Goal: Information Seeking & Learning: Learn about a topic

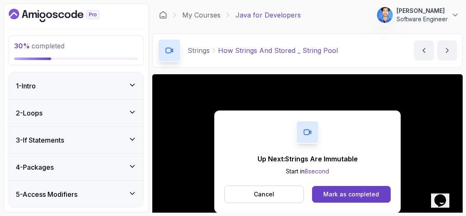
scroll to position [79, 0]
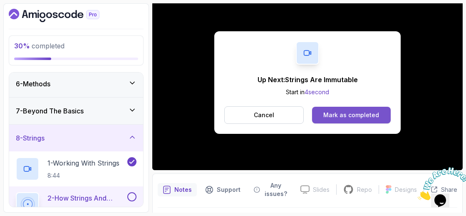
click at [373, 112] on div "Mark as completed" at bounding box center [351, 115] width 56 height 8
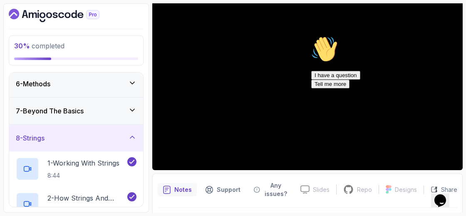
click at [311, 36] on icon "Chat attention grabber" at bounding box center [311, 36] width 0 height 0
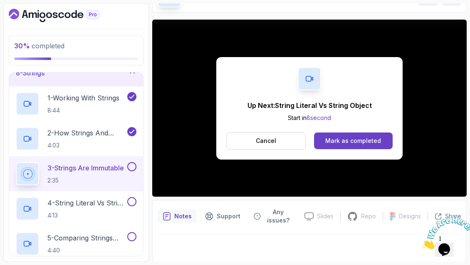
scroll to position [79, 0]
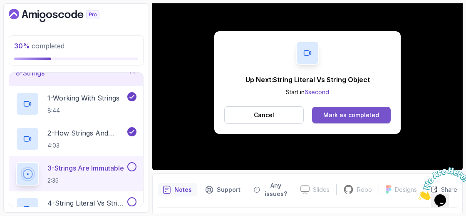
click at [341, 108] on button "Mark as completed" at bounding box center [351, 115] width 79 height 17
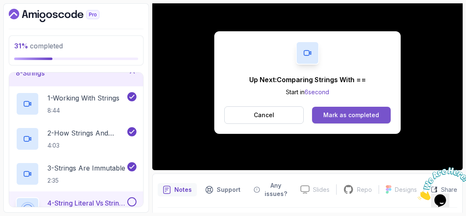
click at [348, 114] on div "Mark as completed" at bounding box center [351, 115] width 56 height 8
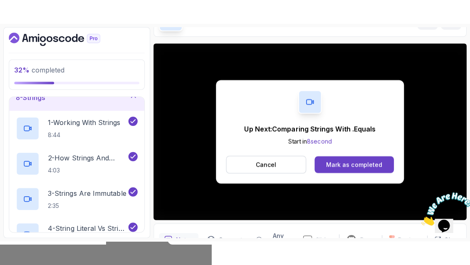
scroll to position [79, 0]
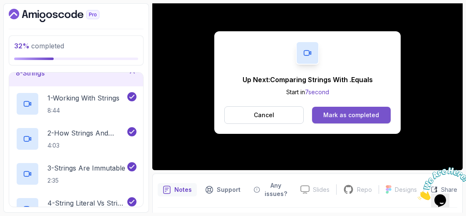
click at [345, 116] on div "Mark as completed" at bounding box center [351, 115] width 56 height 8
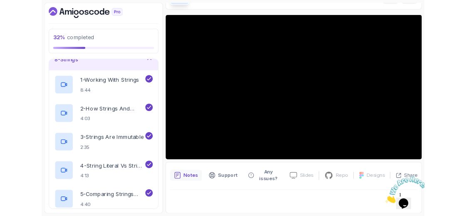
scroll to position [55, 0]
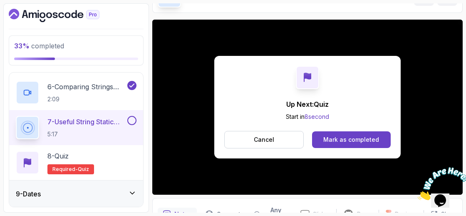
scroll to position [79, 0]
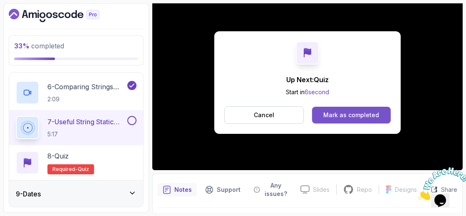
click at [357, 112] on div "Mark as completed" at bounding box center [351, 115] width 56 height 8
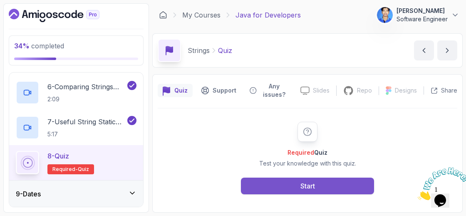
click at [316, 189] on button "Start" at bounding box center [307, 185] width 133 height 17
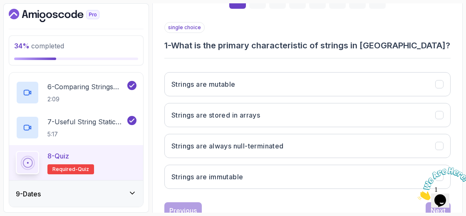
scroll to position [149, 0]
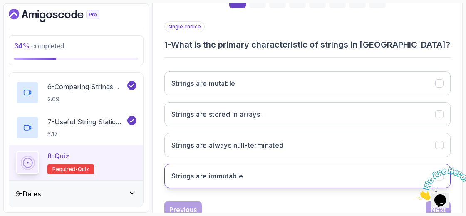
click at [263, 166] on button "Strings are immutable" at bounding box center [307, 176] width 286 height 24
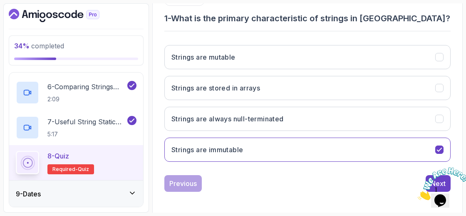
click at [418, 194] on icon "Close" at bounding box center [418, 197] width 0 height 7
click at [441, 175] on button "Next" at bounding box center [438, 183] width 25 height 17
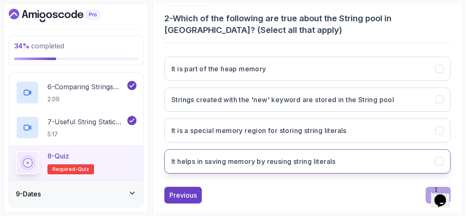
click at [293, 156] on h3 "It helps in saving memory by reusing string literals" at bounding box center [253, 161] width 164 height 10
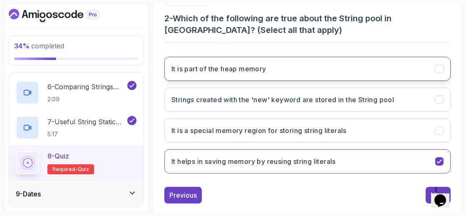
click at [270, 76] on button "It is part of the heap memory" at bounding box center [307, 69] width 286 height 24
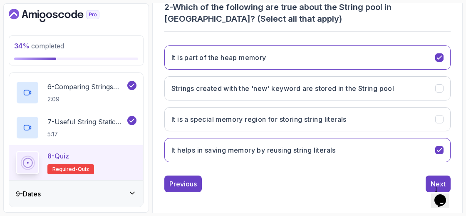
scroll to position [186, 0]
click at [434, 186] on div "1 Opens Chat This icon Opens the chat window." at bounding box center [444, 189] width 20 height 7
click at [431, 175] on button "Next" at bounding box center [438, 183] width 25 height 17
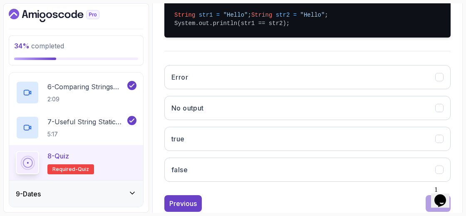
scroll to position [211, 0]
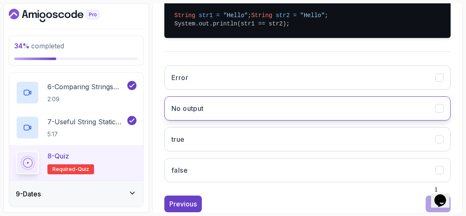
click at [320, 120] on button "No output" at bounding box center [307, 108] width 286 height 24
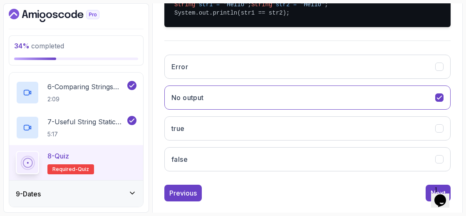
scroll to position [240, 0]
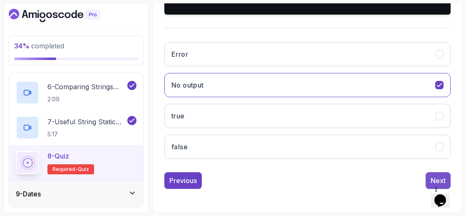
click at [442, 177] on div "Next" at bounding box center [438, 180] width 15 height 10
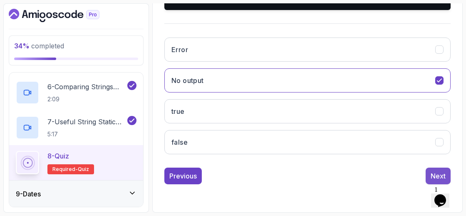
scroll to position [175, 0]
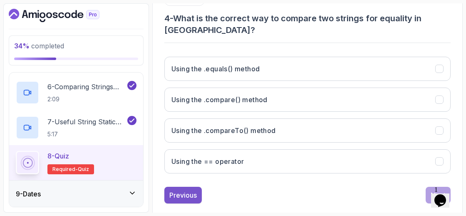
click at [181, 190] on div "Previous" at bounding box center [182, 195] width 27 height 10
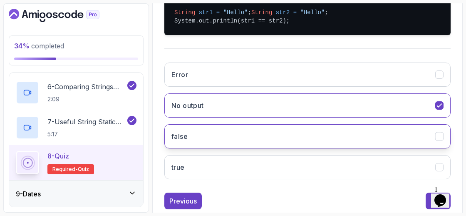
scroll to position [240, 0]
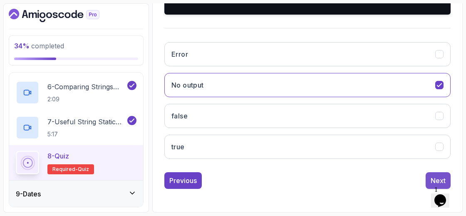
click at [432, 179] on div "Next" at bounding box center [438, 180] width 15 height 10
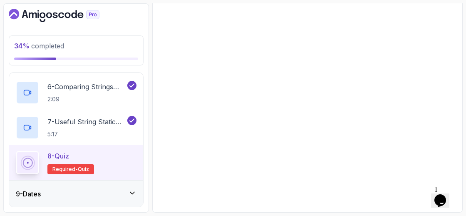
scroll to position [175, 0]
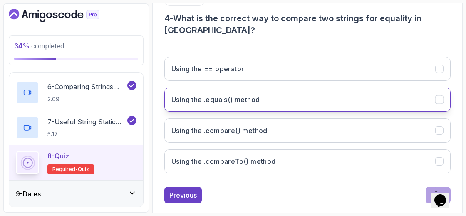
click at [321, 93] on button "Using the .equals() method" at bounding box center [307, 99] width 286 height 24
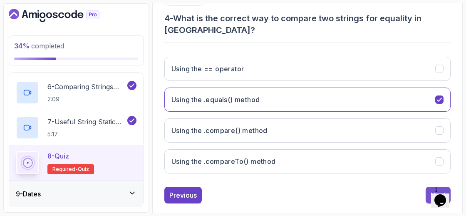
click at [440, 190] on div "Next" at bounding box center [438, 195] width 15 height 10
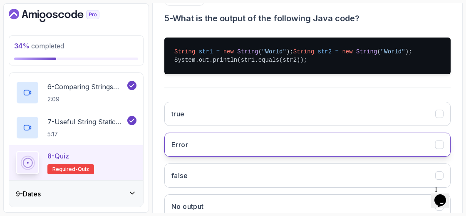
scroll to position [240, 0]
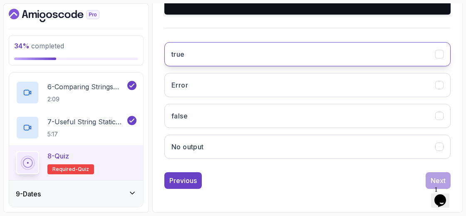
click at [229, 56] on button "true" at bounding box center [307, 54] width 286 height 24
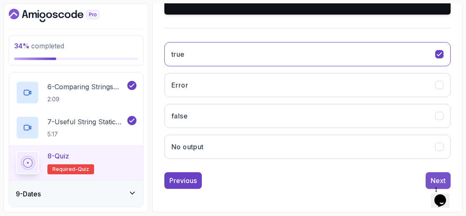
click at [431, 175] on button "Next" at bounding box center [438, 180] width 25 height 17
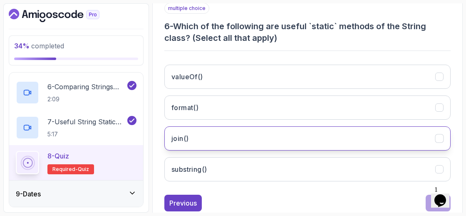
scroll to position [160, 0]
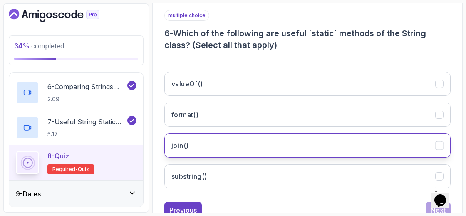
click at [369, 152] on button "join()" at bounding box center [307, 145] width 286 height 24
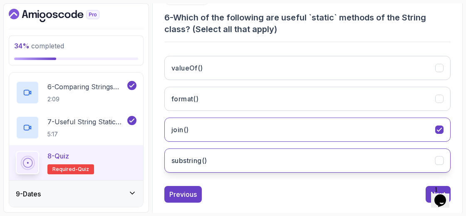
scroll to position [186, 0]
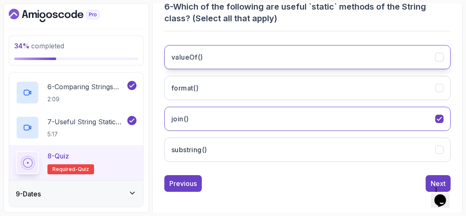
click at [425, 57] on button "valueOf()" at bounding box center [307, 57] width 286 height 24
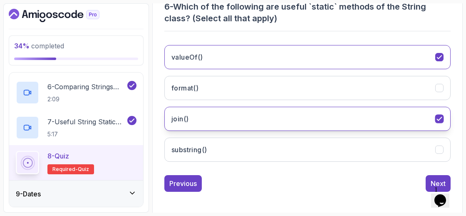
click at [439, 115] on icon "join()" at bounding box center [440, 119] width 8 height 8
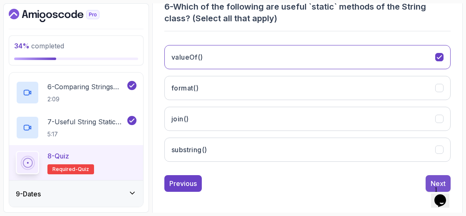
click at [432, 178] on div "Next" at bounding box center [438, 183] width 15 height 10
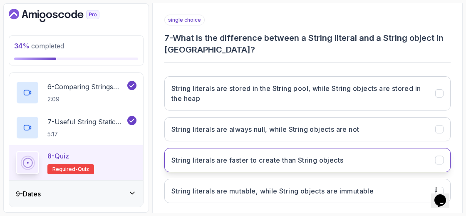
scroll to position [156, 0]
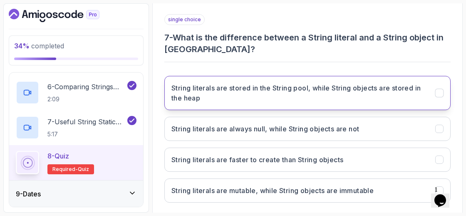
click at [379, 102] on button "String literals are stored in the String pool, while String objects are stored …" at bounding box center [307, 93] width 286 height 34
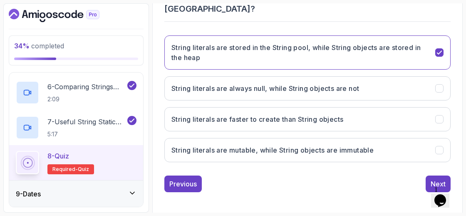
scroll to position [196, 0]
click at [429, 175] on button "Next" at bounding box center [438, 183] width 25 height 17
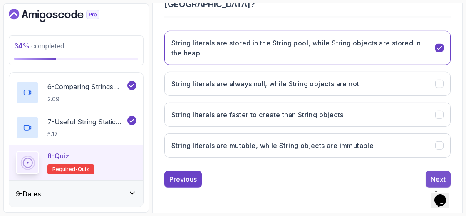
scroll to position [175, 0]
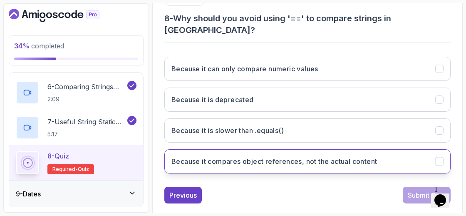
click at [362, 156] on h3 "Because it compares object references, not the actual content" at bounding box center [274, 161] width 206 height 10
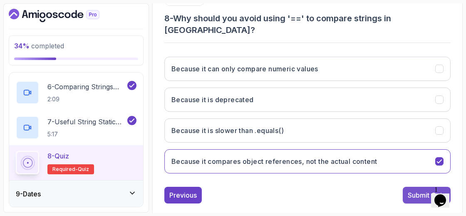
click at [417, 190] on div "Submit Quiz" at bounding box center [427, 195] width 38 height 10
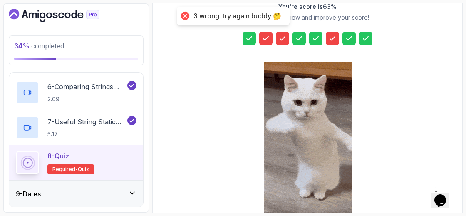
scroll to position [190, 0]
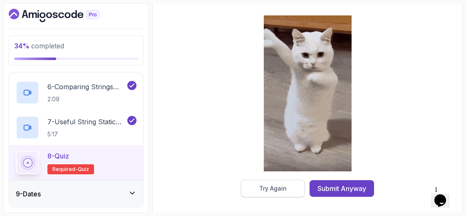
click at [285, 188] on div "Try Again" at bounding box center [272, 188] width 27 height 8
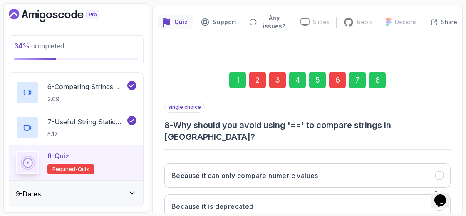
scroll to position [42, 0]
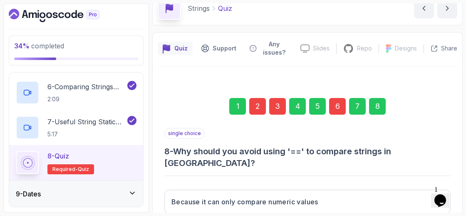
click at [332, 105] on div "6" at bounding box center [337, 106] width 17 height 17
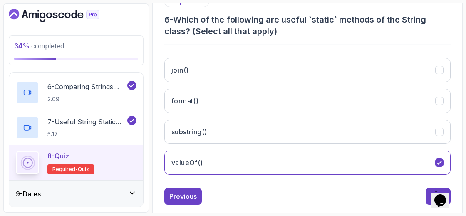
scroll to position [179, 0]
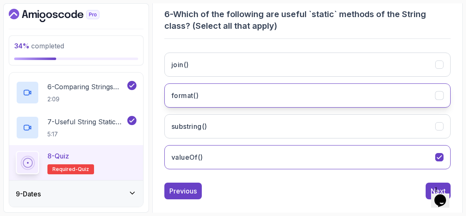
click at [279, 97] on button "format()" at bounding box center [307, 95] width 286 height 24
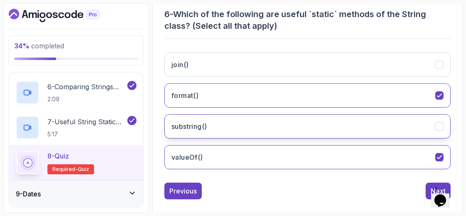
click at [281, 132] on button "substring()" at bounding box center [307, 126] width 286 height 24
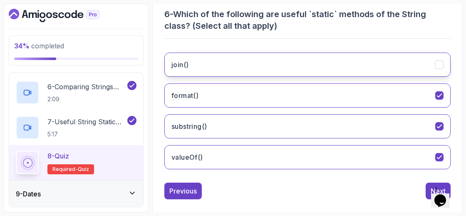
click at [303, 69] on button "join()" at bounding box center [307, 64] width 286 height 24
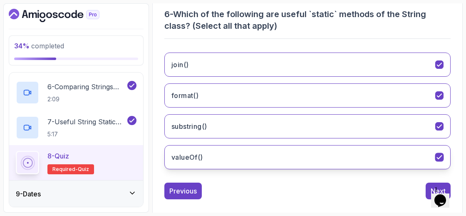
click at [307, 151] on button "valueOf()" at bounding box center [307, 157] width 286 height 24
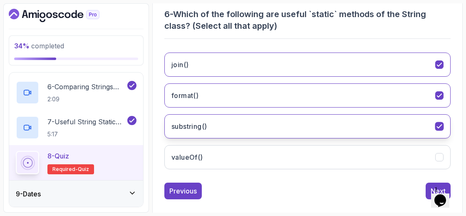
click at [307, 133] on button "substring()" at bounding box center [307, 126] width 286 height 24
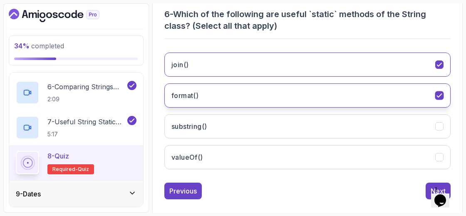
click at [305, 101] on button "format()" at bounding box center [307, 95] width 286 height 24
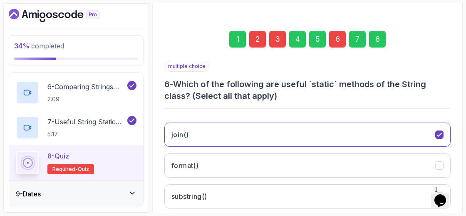
scroll to position [99, 0]
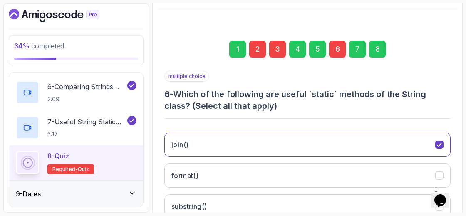
click at [281, 45] on div "3" at bounding box center [277, 49] width 17 height 17
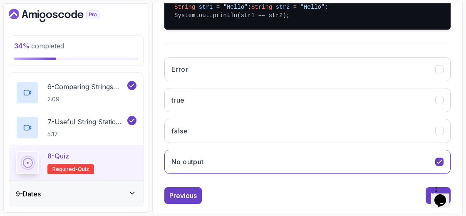
scroll to position [217, 0]
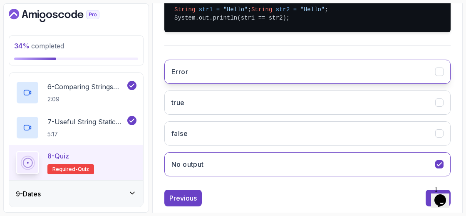
click at [244, 81] on button "Error" at bounding box center [307, 72] width 286 height 24
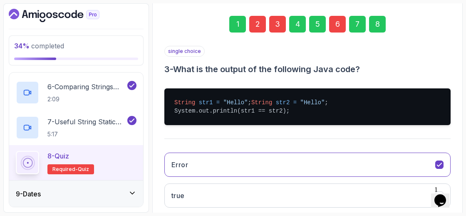
scroll to position [118, 0]
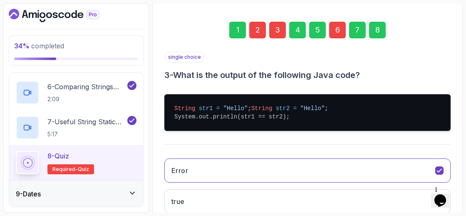
click at [263, 24] on div "2" at bounding box center [257, 30] width 17 height 17
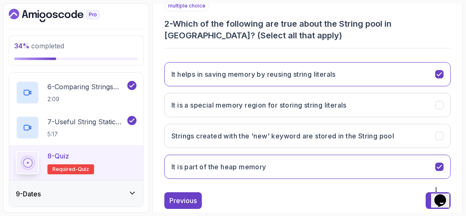
scroll to position [170, 0]
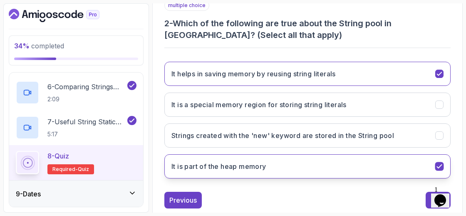
click at [325, 166] on button "It is part of the heap memory" at bounding box center [307, 166] width 286 height 24
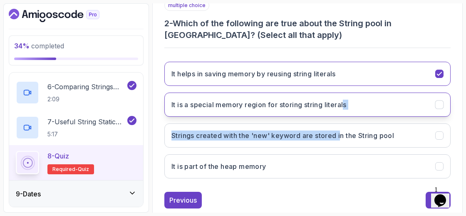
drag, startPoint x: 340, startPoint y: 116, endPoint x: 346, endPoint y: 105, distance: 11.7
click at [346, 105] on div "It helps in saving memory by reusing string literals It is a special memory reg…" at bounding box center [307, 120] width 286 height 130
click at [346, 105] on h3 "It is a special memory region for storing string literals" at bounding box center [258, 104] width 175 height 10
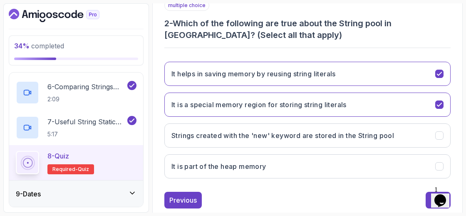
click at [421, 34] on h3 "2 - Which of the following are true about the String pool in [GEOGRAPHIC_DATA]?…" at bounding box center [307, 28] width 286 height 23
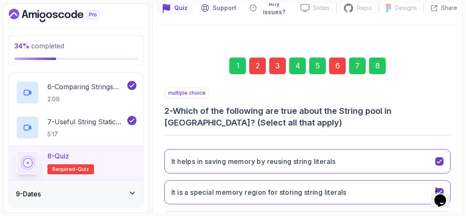
scroll to position [78, 0]
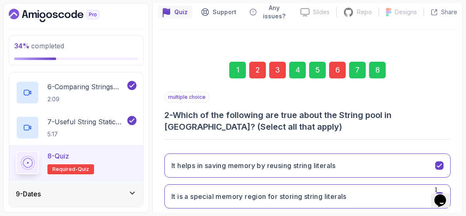
click at [375, 75] on div "8" at bounding box center [377, 70] width 17 height 17
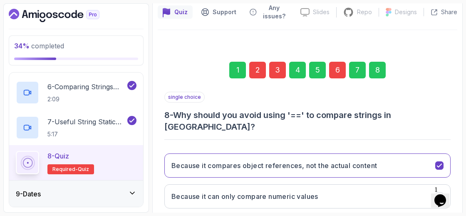
scroll to position [175, 0]
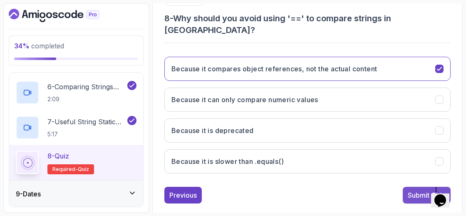
click at [413, 190] on div "Submit Quiz" at bounding box center [427, 195] width 38 height 10
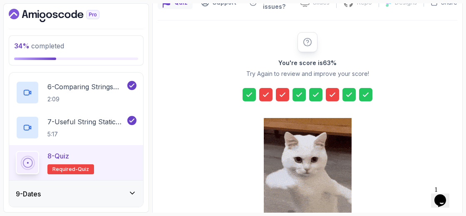
scroll to position [190, 0]
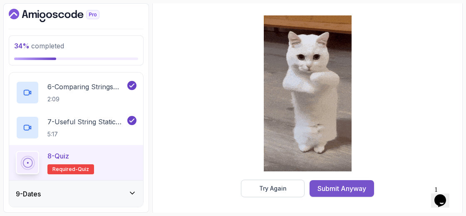
click at [333, 187] on div "Submit Anyway" at bounding box center [341, 188] width 49 height 10
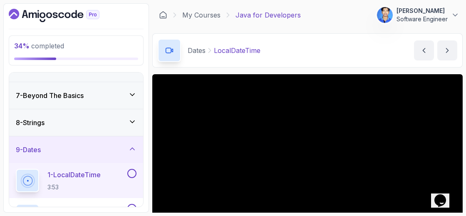
scroll to position [102, 0]
